Goal: Task Accomplishment & Management: Complete application form

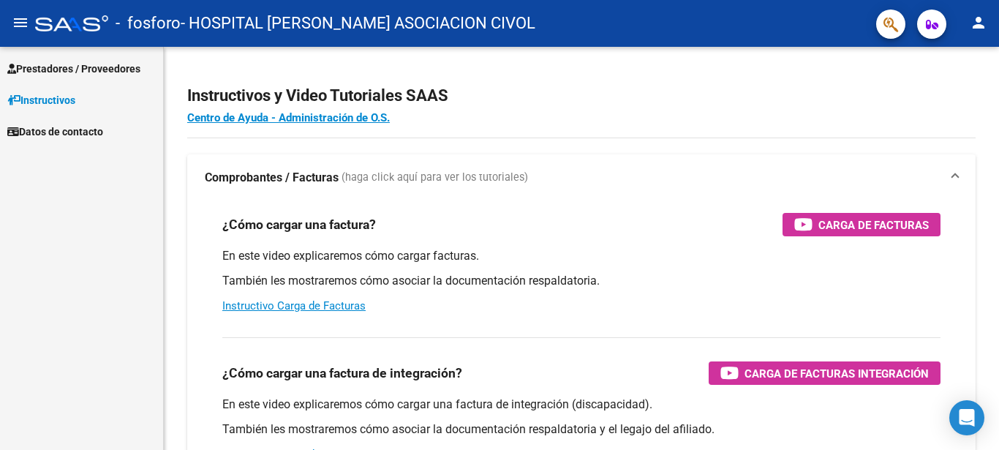
click at [33, 64] on span "Prestadores / Proveedores" at bounding box center [73, 69] width 133 height 16
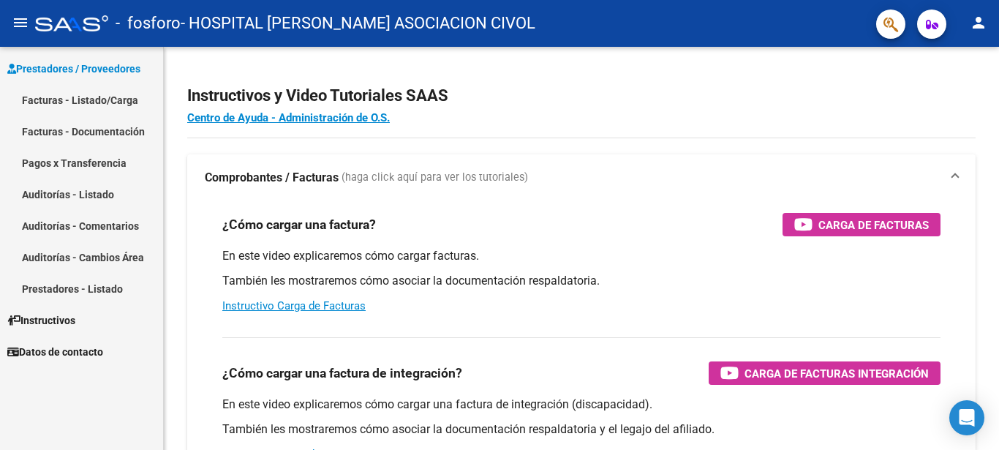
click at [53, 100] on link "Facturas - Listado/Carga" at bounding box center [81, 99] width 163 height 31
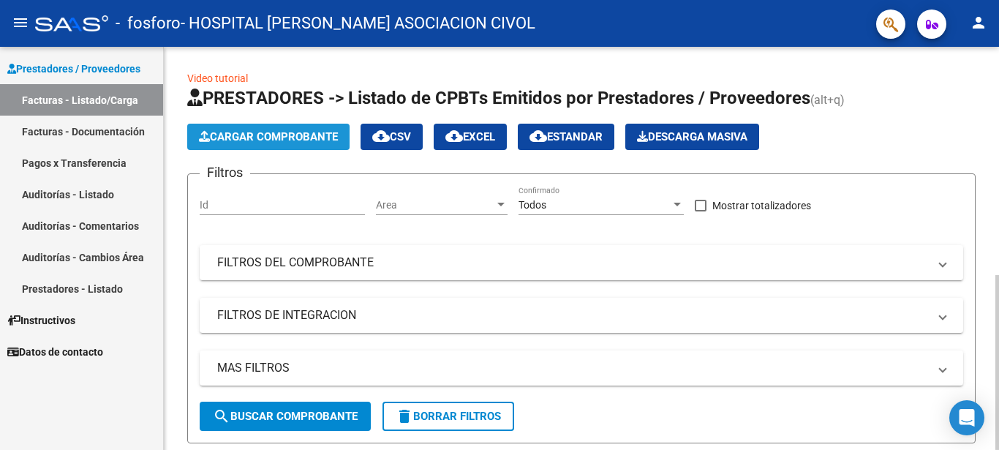
click at [301, 137] on span "Cargar Comprobante" at bounding box center [268, 136] width 139 height 13
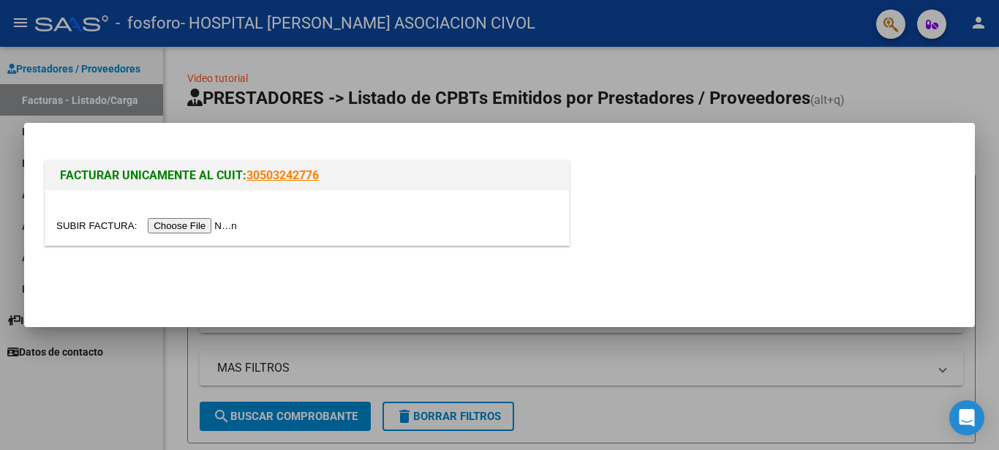
click at [78, 227] on input "file" at bounding box center [148, 225] width 185 height 15
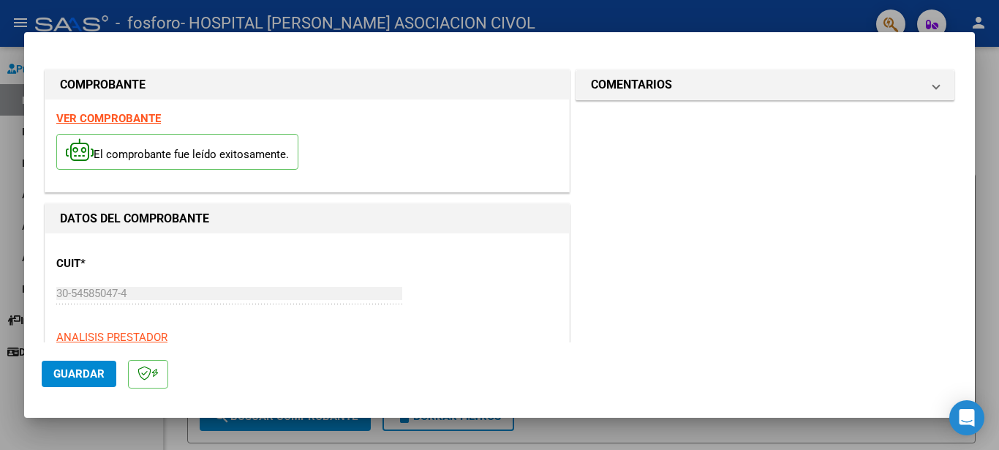
click at [89, 378] on span "Guardar" at bounding box center [78, 373] width 51 height 13
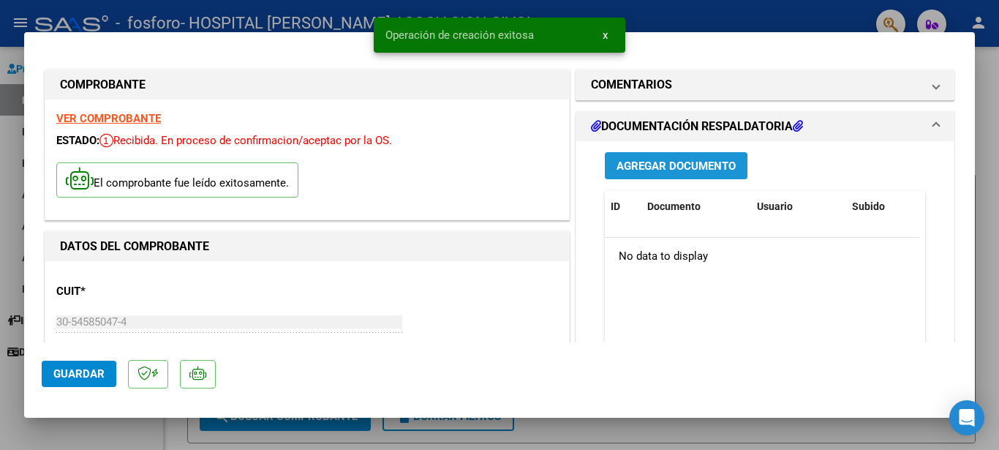
click at [671, 169] on span "Agregar Documento" at bounding box center [676, 165] width 119 height 13
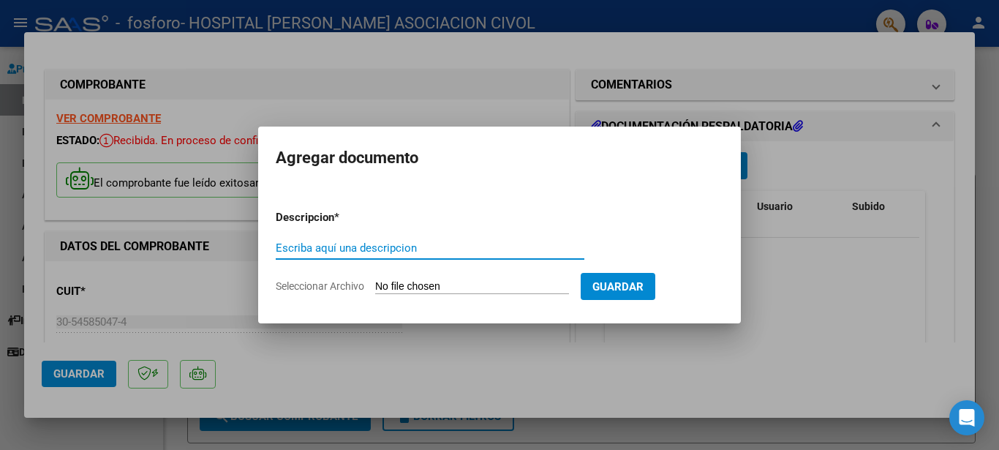
click at [358, 245] on input "Escriba aquí una descripcion" at bounding box center [430, 247] width 309 height 13
type input "prestaciones ambulatorias"
click at [408, 283] on input "Seleccionar Archivo" at bounding box center [472, 287] width 194 height 14
type input "C:\fakepath\documentacion respaldatoria.zip"
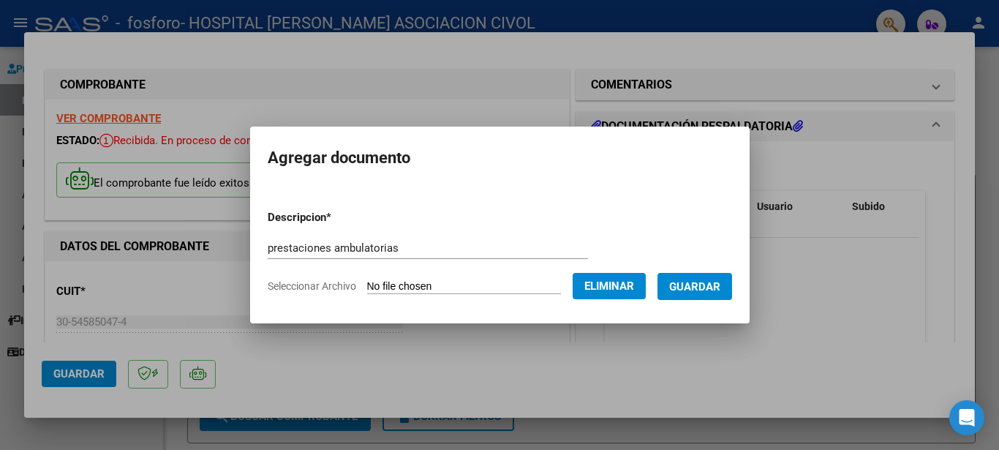
click at [407, 230] on form "Descripcion * prestaciones ambulatorias Escriba aquí una descripcion Selecciona…" at bounding box center [500, 251] width 464 height 107
click at [407, 246] on input "prestaciones ambulatorias" at bounding box center [428, 247] width 320 height 13
type input "prestaciones ambulatorias 07/2025"
click at [714, 289] on span "Guardar" at bounding box center [694, 286] width 51 height 13
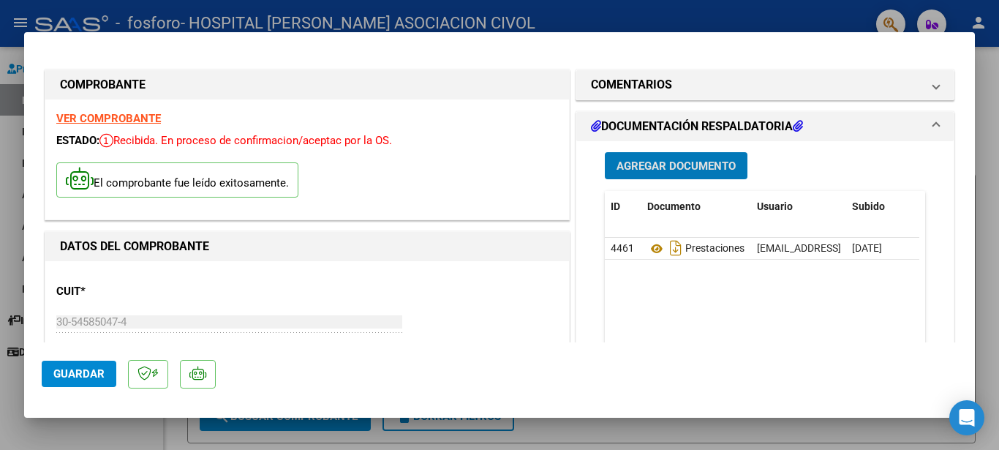
click at [76, 373] on span "Guardar" at bounding box center [78, 373] width 51 height 13
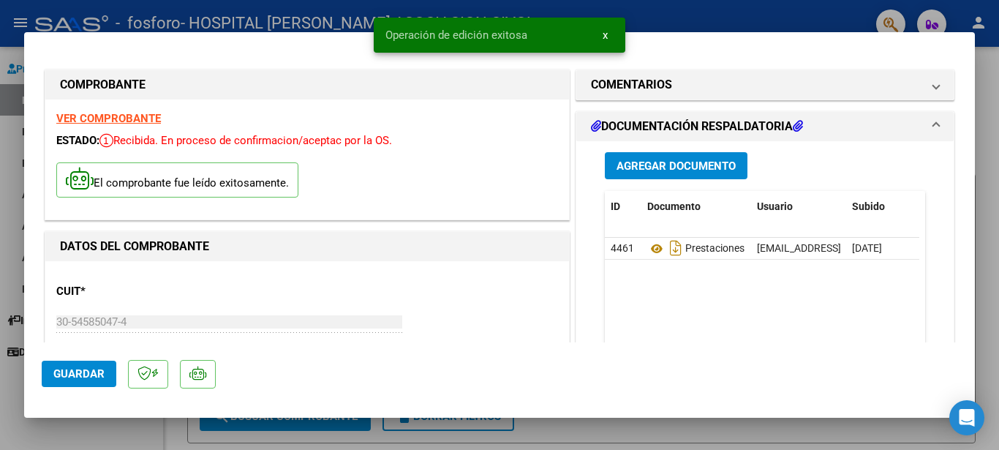
click at [794, 11] on div at bounding box center [499, 225] width 999 height 450
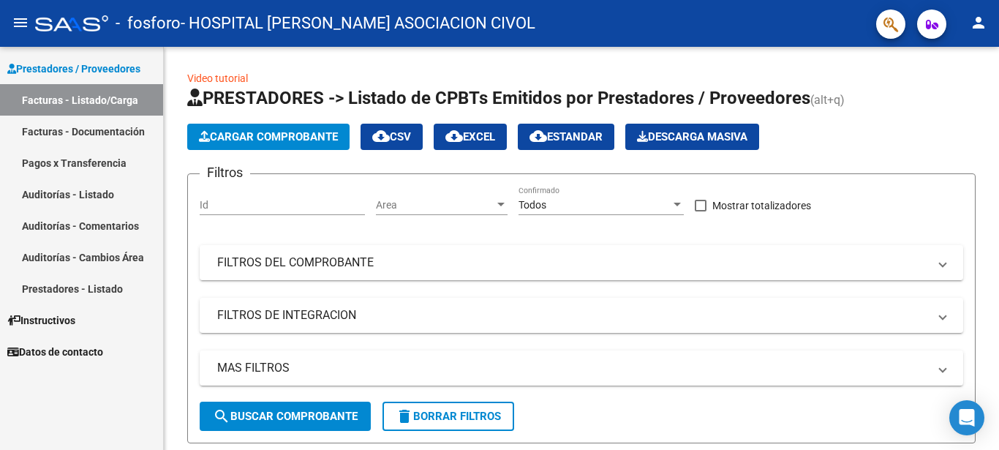
click at [976, 29] on mat-icon "person" at bounding box center [979, 23] width 18 height 18
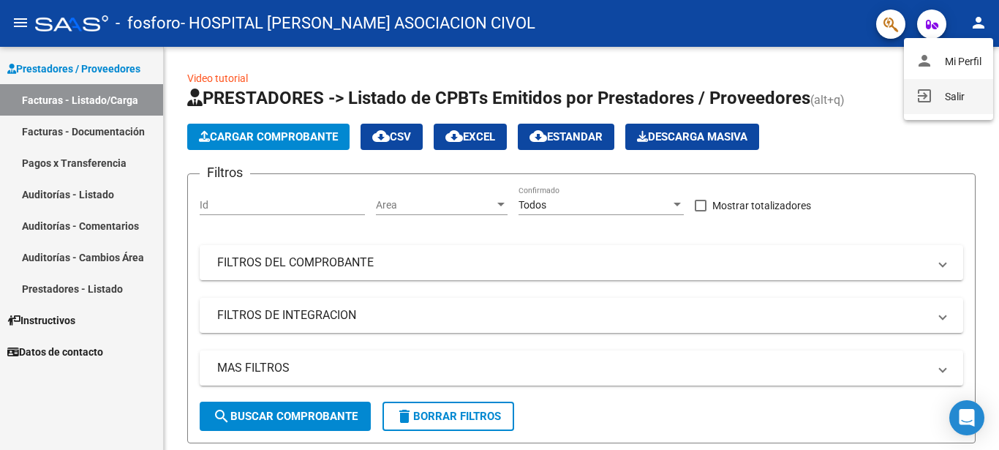
click at [948, 96] on button "exit_to_app Salir" at bounding box center [948, 96] width 89 height 35
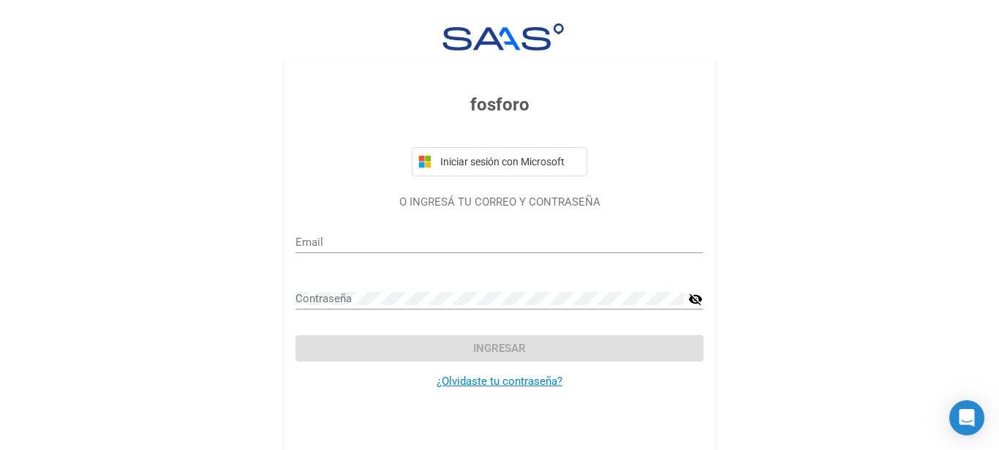
type input "[EMAIL_ADDRESS][DOMAIN_NAME]"
